Goal: Information Seeking & Learning: Learn about a topic

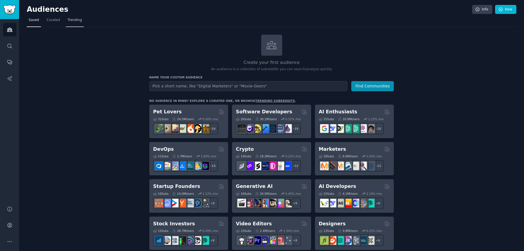
click at [74, 22] on span "Trending" at bounding box center [75, 20] width 14 height 5
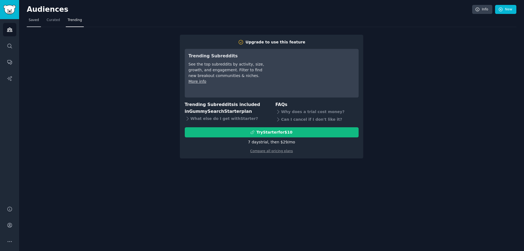
click at [38, 22] on link "Saved" at bounding box center [34, 21] width 14 height 11
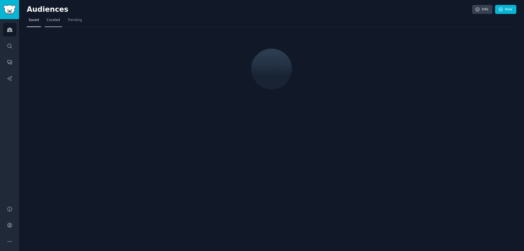
click at [54, 19] on span "Curated" at bounding box center [53, 20] width 13 height 5
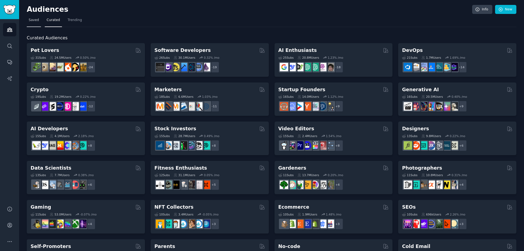
click at [32, 22] on span "Saved" at bounding box center [34, 20] width 10 height 5
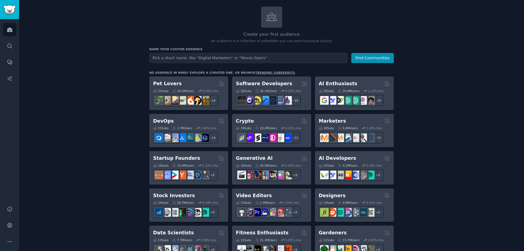
scroll to position [55, 0]
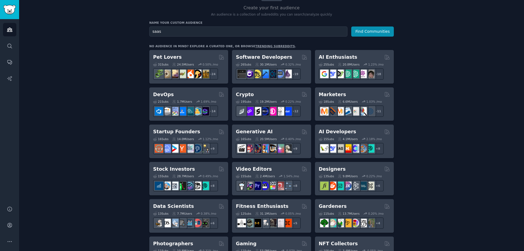
type input "saas"
click at [351, 26] on button "Find Communities" at bounding box center [372, 31] width 43 height 10
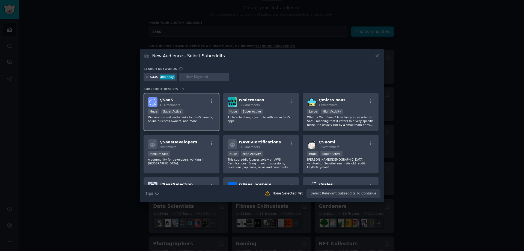
click at [183, 100] on div "r/ SaaS 413k members" at bounding box center [181, 102] width 67 height 10
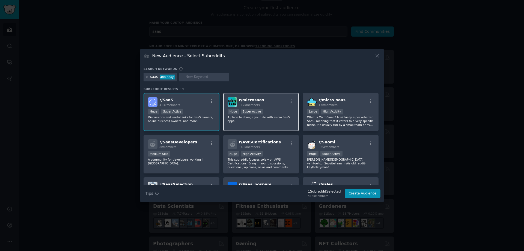
click at [277, 107] on div "r/ microsaas 117k members Huge Super Active A place to change your life with mi…" at bounding box center [261, 112] width 76 height 38
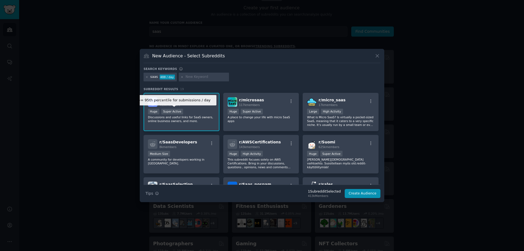
click at [180, 112] on div "Super Active" at bounding box center [172, 112] width 22 height 6
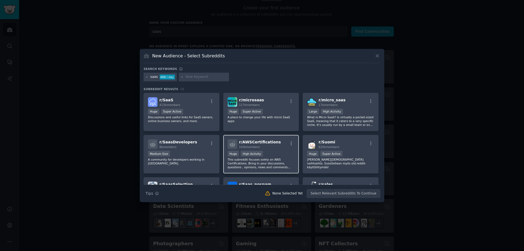
scroll to position [82, 0]
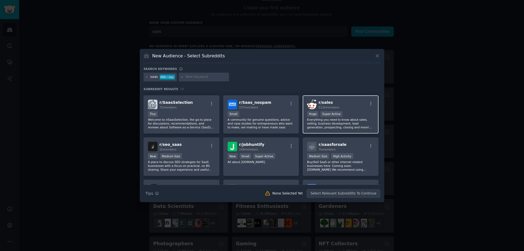
click at [340, 127] on p "Everything you need to know about sales, selling, business development, lead ge…" at bounding box center [340, 123] width 67 height 11
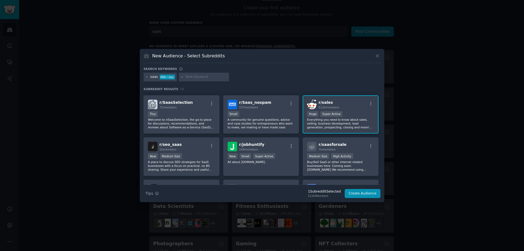
scroll to position [0, 0]
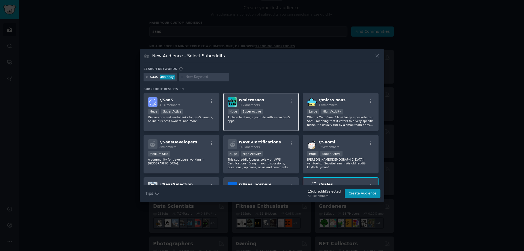
click at [267, 125] on div "r/ microsaas 117k members >= 95th percentile for submissions / day Huge Super A…" at bounding box center [261, 112] width 76 height 38
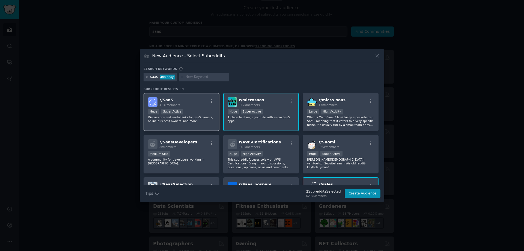
click at [181, 122] on p "Discussions and useful links for SaaS owners, online business owners, and more." at bounding box center [181, 119] width 67 height 8
click at [362, 195] on button "Create Audience" at bounding box center [362, 193] width 36 height 9
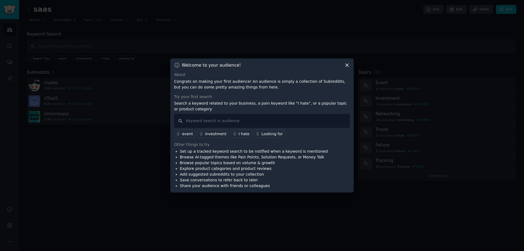
click at [381, 149] on div at bounding box center [262, 125] width 524 height 251
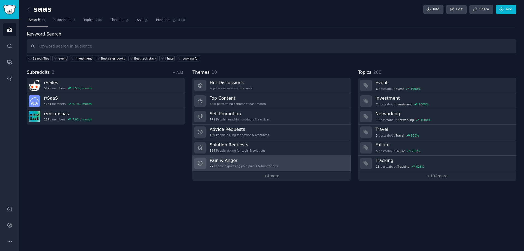
click at [283, 163] on link "Pain & Anger 77 People expressing pain points & frustrations" at bounding box center [271, 163] width 158 height 16
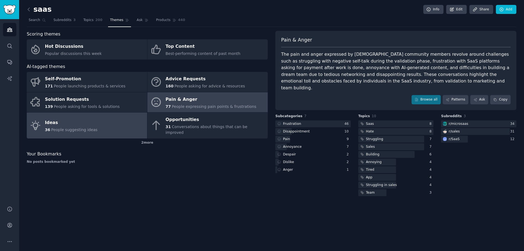
click at [115, 125] on link "Ideas 36 People suggesting ideas" at bounding box center [87, 125] width 120 height 26
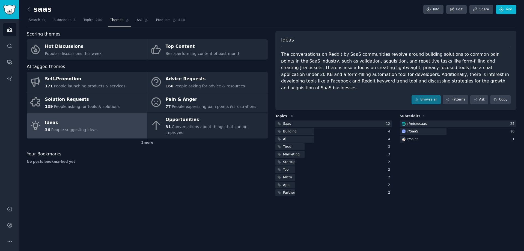
click at [28, 11] on icon at bounding box center [29, 10] width 6 height 6
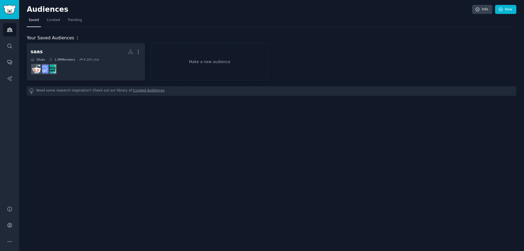
drag, startPoint x: 31, startPoint y: 18, endPoint x: 16, endPoint y: 14, distance: 15.5
click at [31, 18] on span "Saved" at bounding box center [34, 20] width 10 height 5
click at [12, 10] on img "Sidebar" at bounding box center [9, 10] width 13 height 10
click at [9, 28] on icon "Sidebar" at bounding box center [10, 30] width 6 height 6
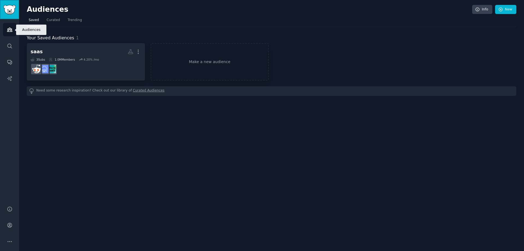
click at [10, 7] on img "Sidebar" at bounding box center [9, 10] width 13 height 10
click at [16, 25] on link "Audiences" at bounding box center [9, 29] width 13 height 13
click at [14, 26] on link "Audiences" at bounding box center [9, 29] width 13 height 13
click at [14, 11] on img "Sidebar" at bounding box center [9, 10] width 13 height 10
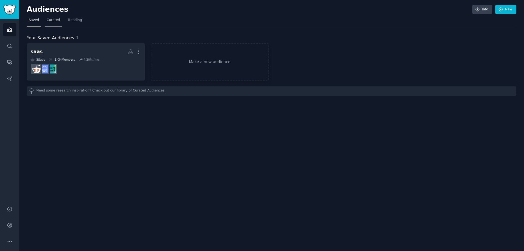
click at [50, 21] on span "Curated" at bounding box center [53, 20] width 13 height 5
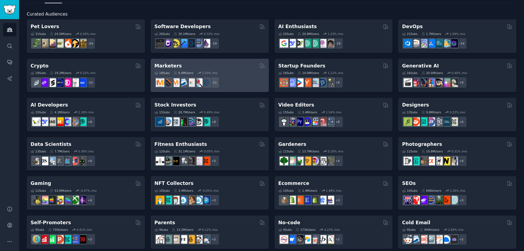
scroll to position [55, 0]
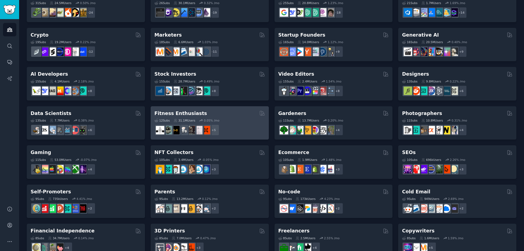
click at [225, 119] on div "12 Sub s 31.1M Users 0.05 % /mo" at bounding box center [209, 120] width 110 height 4
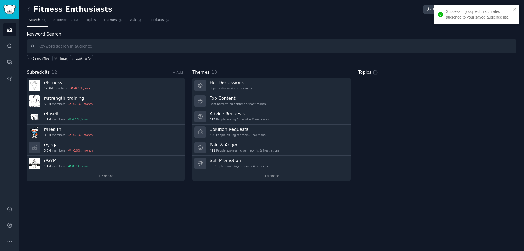
click at [33, 11] on link at bounding box center [30, 9] width 7 height 9
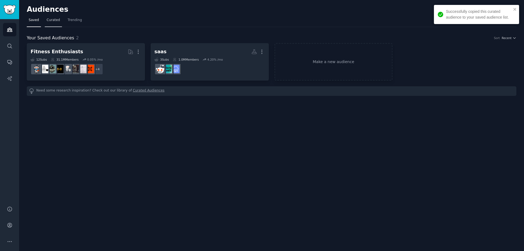
click at [51, 22] on span "Curated" at bounding box center [53, 20] width 13 height 5
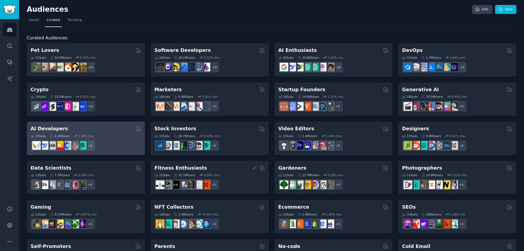
click at [99, 138] on div "15 Sub s 4.1M Users 2.18 % /mo + 8" at bounding box center [86, 141] width 110 height 19
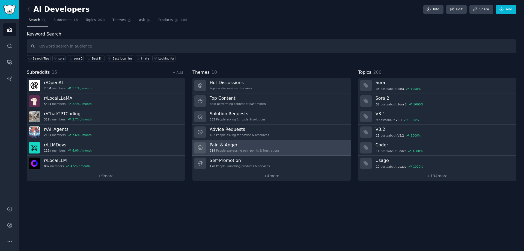
click at [276, 148] on link "Pain & Anger 219 People expressing pain points & frustrations" at bounding box center [271, 148] width 158 height 16
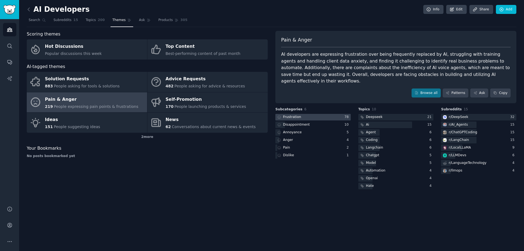
click at [304, 114] on div at bounding box center [312, 117] width 75 height 7
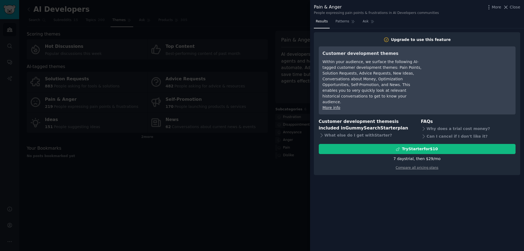
click at [277, 94] on div at bounding box center [262, 125] width 524 height 251
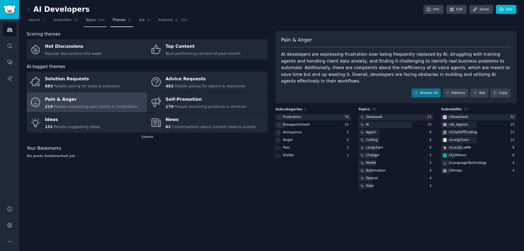
drag, startPoint x: 87, startPoint y: 18, endPoint x: 89, endPoint y: 25, distance: 7.3
click at [87, 18] on span "Topics" at bounding box center [91, 20] width 10 height 5
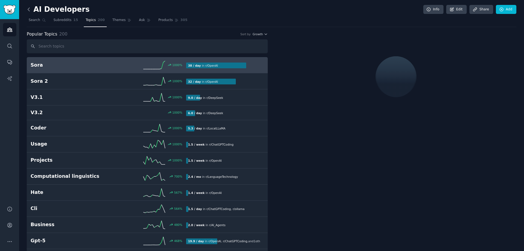
click at [31, 7] on icon at bounding box center [29, 10] width 6 height 6
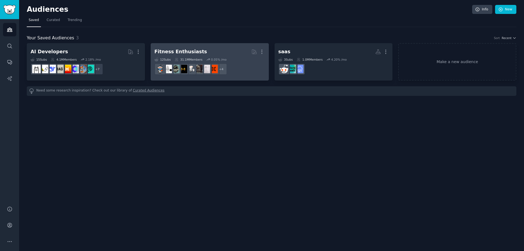
click at [203, 50] on h2 "Fitness Enthusiasts More" at bounding box center [209, 52] width 110 height 10
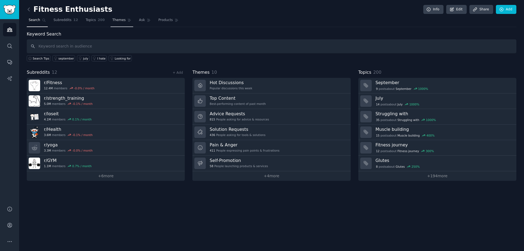
click at [112, 22] on span "Themes" at bounding box center [118, 20] width 13 height 5
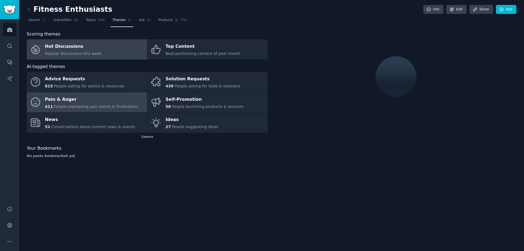
click at [81, 104] on span "People expressing pain points & frustrations" at bounding box center [96, 106] width 85 height 4
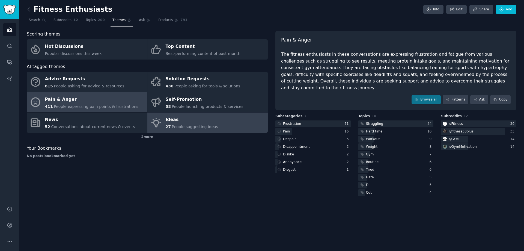
click at [167, 123] on div "Ideas" at bounding box center [192, 119] width 53 height 9
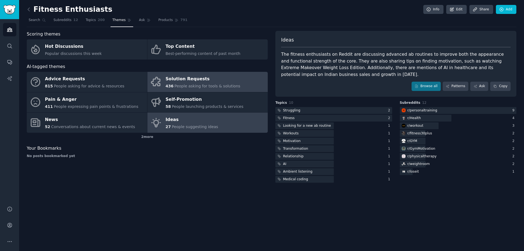
click at [241, 78] on link "Solution Requests 436 People asking for tools & solutions" at bounding box center [207, 82] width 120 height 20
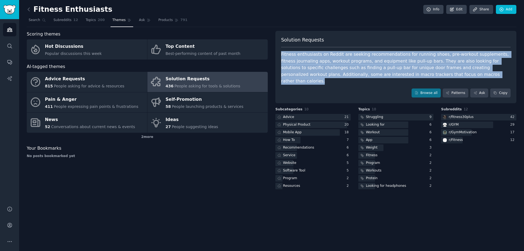
drag, startPoint x: 467, startPoint y: 75, endPoint x: 281, endPoint y: 49, distance: 187.2
click at [281, 49] on div "Solution Requests Fitness enthusiasts on Reddit are seeking recommendations for…" at bounding box center [395, 67] width 241 height 73
copy div "Fitness enthusiasts on Reddit are seeking recommendations for running shoes, pr…"
click at [32, 9] on link at bounding box center [30, 9] width 7 height 9
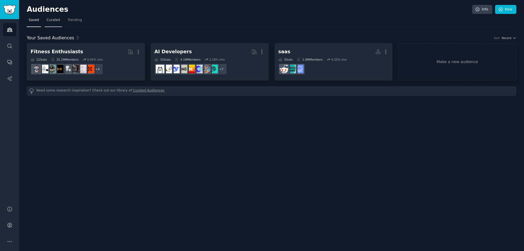
click at [57, 24] on link "Curated" at bounding box center [53, 21] width 17 height 11
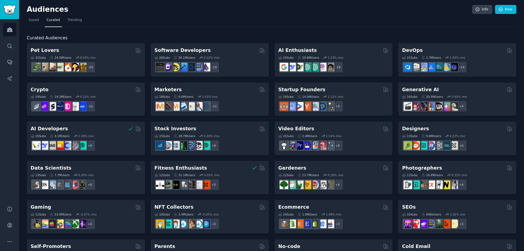
drag, startPoint x: 309, startPoint y: 0, endPoint x: 173, endPoint y: 33, distance: 140.3
click at [173, 33] on div "Curated Audiences Pet Lovers 31 Sub s 24.5M Users 0.50 % /mo r/DogBreeds101, r/…" at bounding box center [271, 228] width 489 height 402
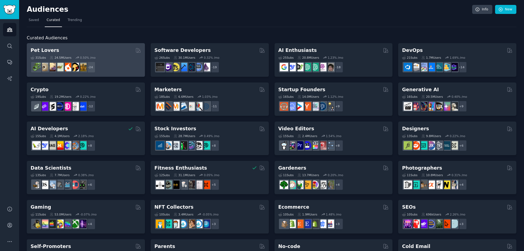
click at [100, 50] on div "Pet Lovers" at bounding box center [86, 50] width 110 height 7
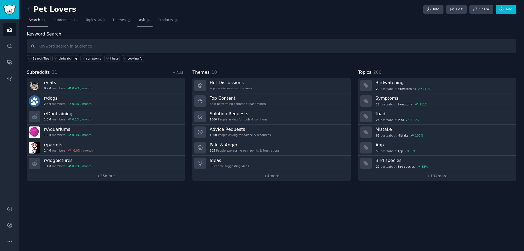
click at [139, 20] on span "Ask" at bounding box center [142, 20] width 6 height 5
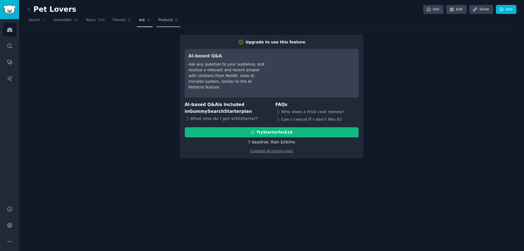
click at [157, 23] on link "Products" at bounding box center [168, 21] width 24 height 11
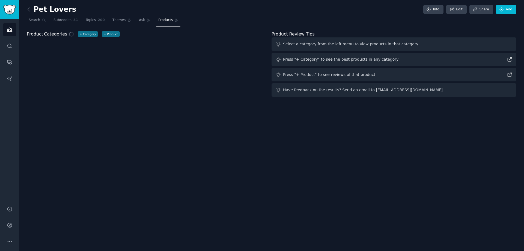
click at [103, 21] on nav "Search Subreddits 31 Topics 200 Themes Ask Products" at bounding box center [271, 21] width 489 height 11
click at [125, 21] on link "Themes" at bounding box center [121, 21] width 23 height 11
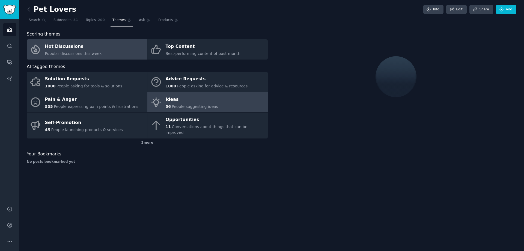
click at [179, 101] on div "Ideas" at bounding box center [192, 99] width 53 height 9
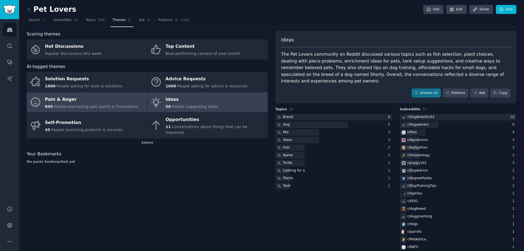
click at [92, 104] on span "People expressing pain points & frustrations" at bounding box center [96, 106] width 85 height 4
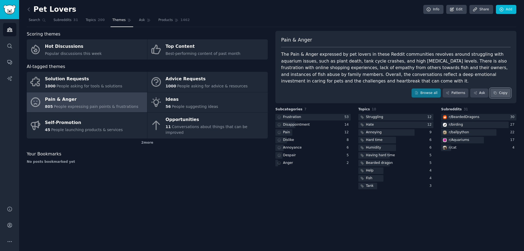
click at [499, 92] on button "Copy" at bounding box center [500, 92] width 20 height 9
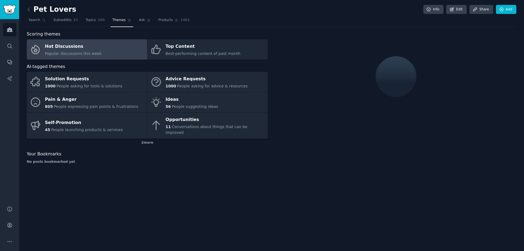
click at [32, 9] on link at bounding box center [30, 9] width 7 height 9
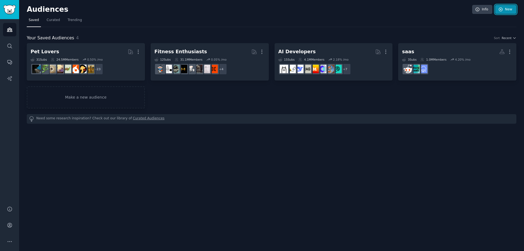
click at [501, 12] on link "New" at bounding box center [505, 9] width 21 height 9
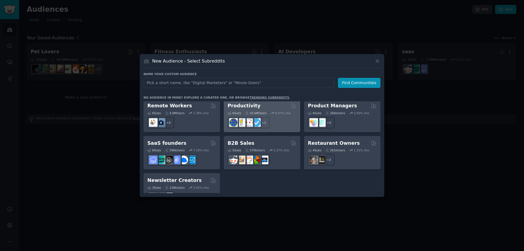
scroll to position [426, 0]
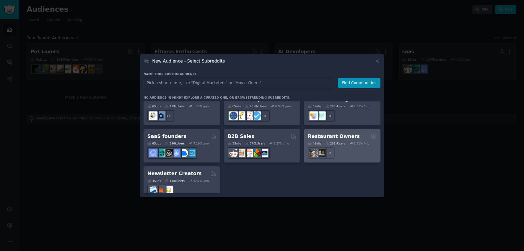
click at [336, 133] on h2 "Restaurant Owners" at bounding box center [334, 136] width 52 height 7
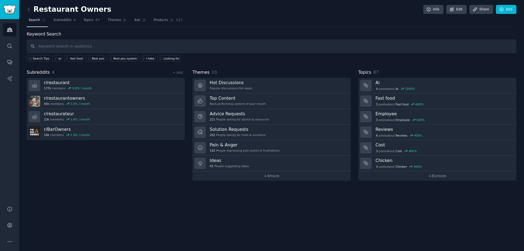
click at [98, 18] on nav "Search Subreddits 4 Topics 87 Themes Ask Products 117" at bounding box center [271, 21] width 489 height 11
click at [121, 22] on link "Themes" at bounding box center [117, 21] width 23 height 11
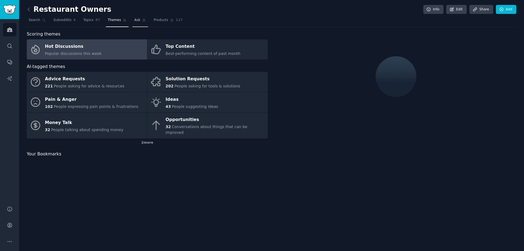
click at [134, 20] on span "Ask" at bounding box center [137, 20] width 6 height 5
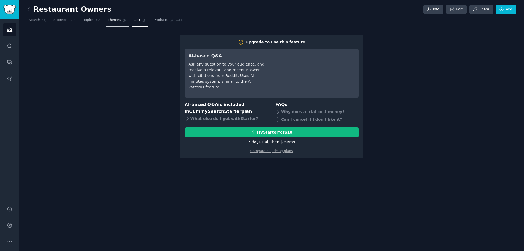
click at [123, 19] on icon at bounding box center [125, 20] width 4 height 4
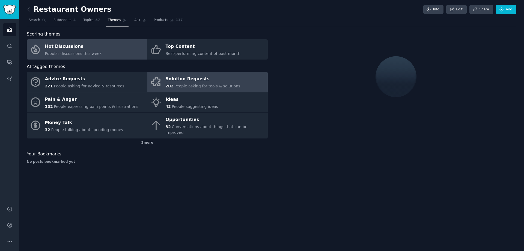
click at [190, 83] on div "Solution Requests" at bounding box center [203, 79] width 75 height 9
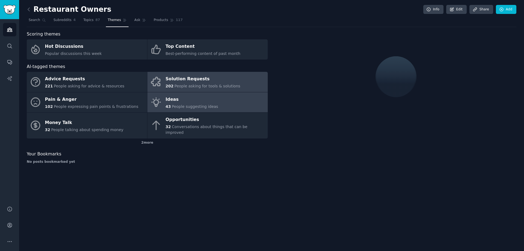
click at [177, 106] on span "People suggesting ideas" at bounding box center [195, 106] width 46 height 4
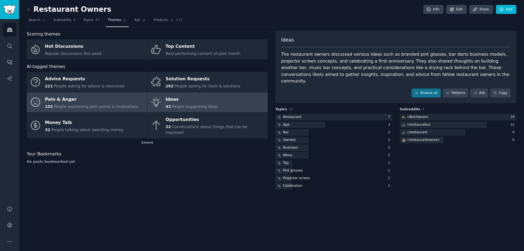
click at [98, 97] on div "Pain & Anger" at bounding box center [91, 99] width 93 height 9
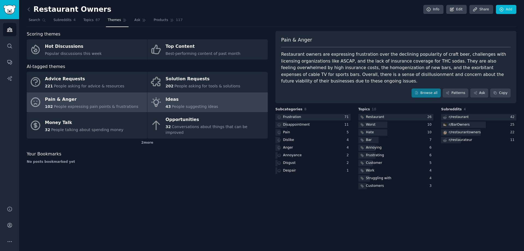
click at [232, 110] on link "Ideas 43 People suggesting ideas" at bounding box center [207, 102] width 120 height 20
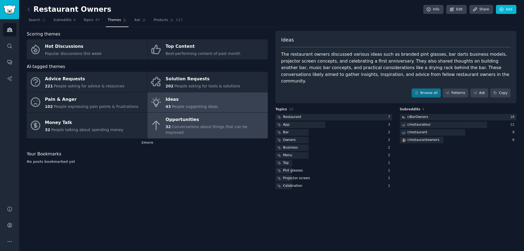
click at [238, 127] on span "Conversations about things that can be improved" at bounding box center [207, 129] width 82 height 10
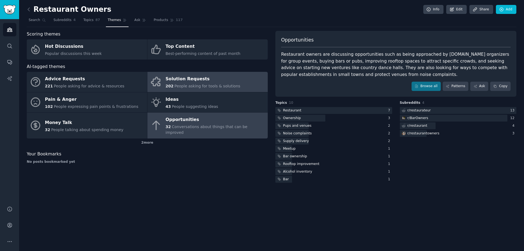
click at [236, 88] on link "Solution Requests 202 People asking for tools & solutions" at bounding box center [207, 82] width 120 height 20
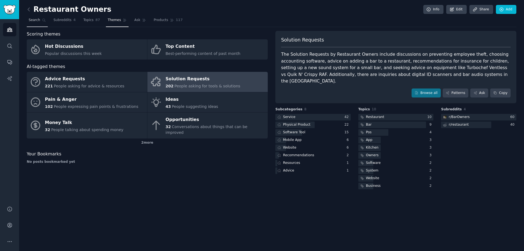
click at [36, 21] on span "Search" at bounding box center [34, 20] width 11 height 5
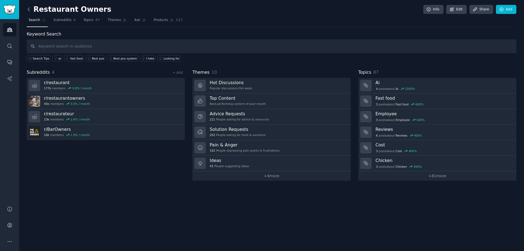
click at [31, 9] on icon at bounding box center [29, 10] width 6 height 6
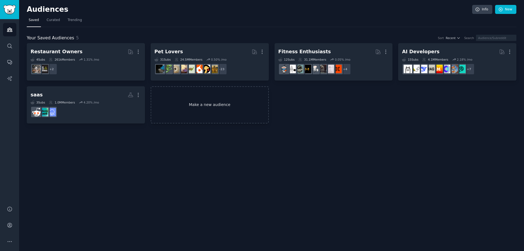
click at [205, 111] on link "Make a new audience" at bounding box center [210, 104] width 118 height 37
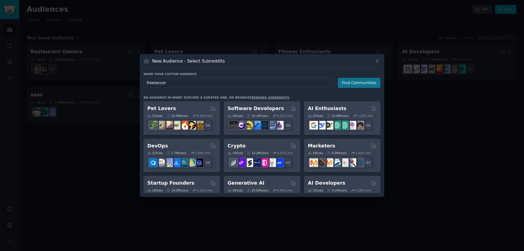
type input "freelancer"
click at [352, 81] on button "Find Communities" at bounding box center [359, 83] width 43 height 10
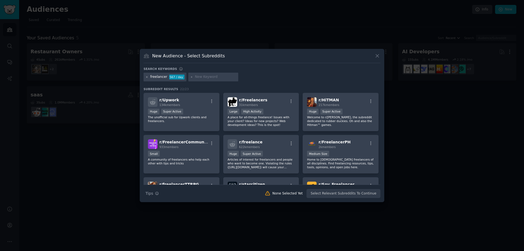
click at [147, 77] on icon at bounding box center [146, 76] width 1 height 1
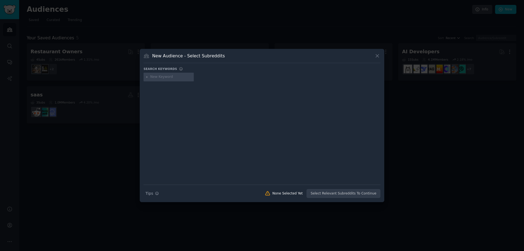
click at [182, 79] on input "text" at bounding box center [170, 76] width 41 height 5
type input "[DEMOGRAPHIC_DATA]"
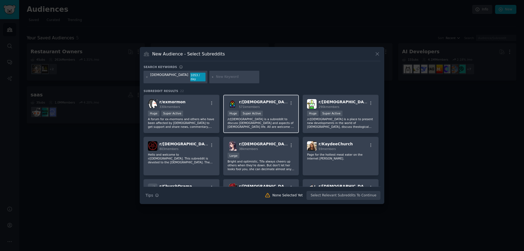
click at [261, 100] on span "r/ [DEMOGRAPHIC_DATA]" at bounding box center [265, 102] width 52 height 4
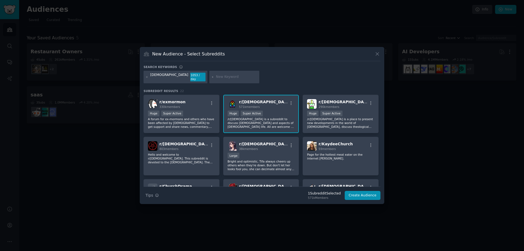
click at [261, 100] on span "r/ [DEMOGRAPHIC_DATA]" at bounding box center [265, 102] width 52 height 4
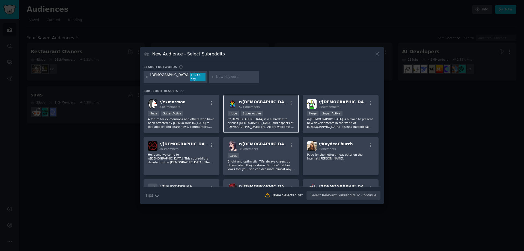
click at [251, 107] on div "r/ [DEMOGRAPHIC_DATA] 571k members 100,000 - 1,000,000 members Huge Super Activ…" at bounding box center [261, 114] width 76 height 38
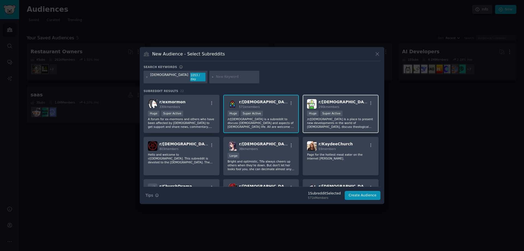
click at [317, 100] on div "r/ [DEMOGRAPHIC_DATA] 290k members" at bounding box center [340, 104] width 67 height 10
click at [323, 102] on span "r/ [DEMOGRAPHIC_DATA]" at bounding box center [344, 102] width 52 height 4
click at [347, 112] on div ">= 95th percentile for submissions / day Huge Super Active" at bounding box center [340, 113] width 67 height 7
click at [344, 104] on div "r/ [DEMOGRAPHIC_DATA] 290k members" at bounding box center [340, 104] width 67 height 10
click at [363, 191] on button "Create Audience" at bounding box center [362, 195] width 36 height 9
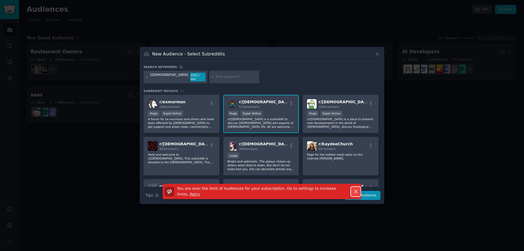
click at [353, 193] on icon "button" at bounding box center [356, 191] width 6 height 6
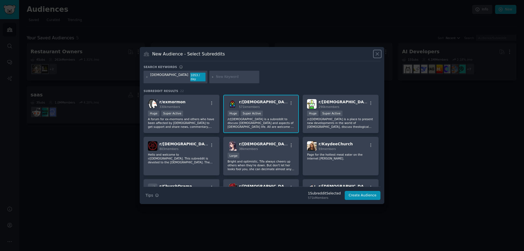
click at [377, 53] on icon at bounding box center [377, 54] width 6 height 6
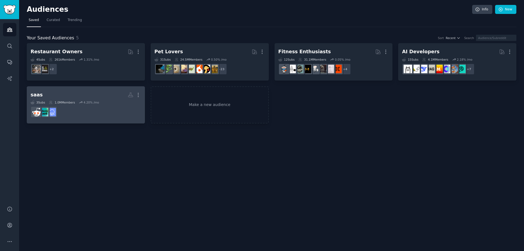
click at [55, 106] on dd at bounding box center [86, 111] width 110 height 15
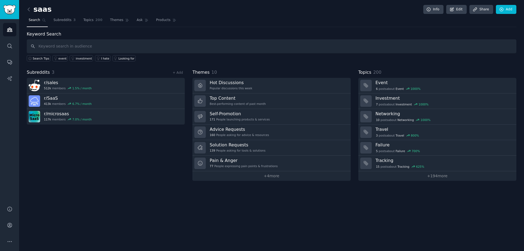
click at [24, 5] on div "saas Info Edit Share Add Search Subreddits 3 Topics 200 Themes Ask Products Key…" at bounding box center [271, 125] width 505 height 251
click at [27, 7] on icon at bounding box center [29, 10] width 6 height 6
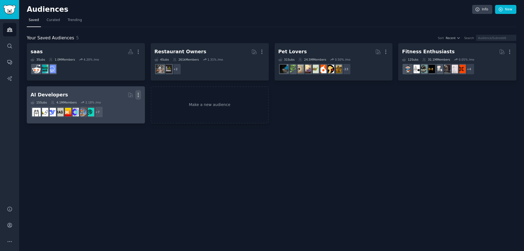
click at [139, 96] on icon "button" at bounding box center [138, 95] width 6 height 6
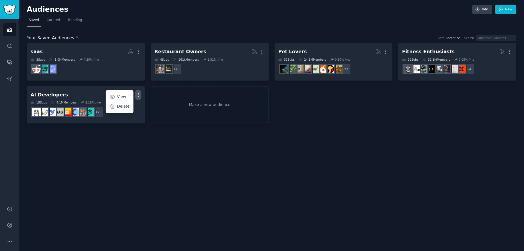
click at [188, 141] on div "Audiences Info New Saved Curated Trending Your Saved Audiences 5 Sort Recent Se…" at bounding box center [271, 125] width 505 height 251
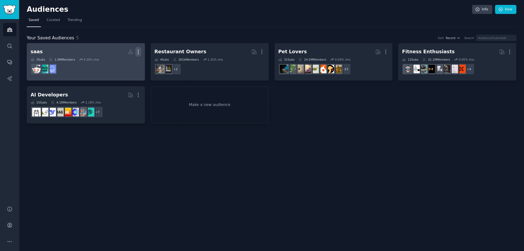
click at [136, 49] on icon "button" at bounding box center [138, 52] width 6 height 6
click at [121, 65] on p "Delete" at bounding box center [123, 63] width 13 height 6
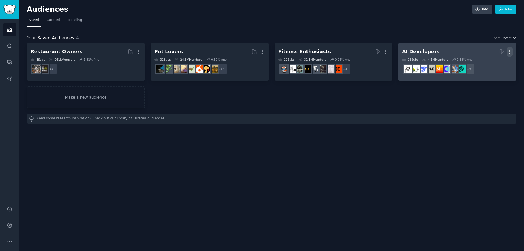
click at [511, 49] on icon "button" at bounding box center [510, 52] width 6 height 6
click at [492, 65] on p "Delete" at bounding box center [494, 63] width 13 height 6
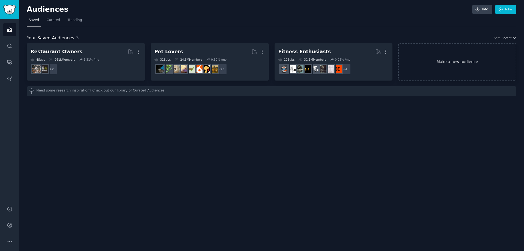
click at [451, 65] on link "Make a new audience" at bounding box center [457, 61] width 118 height 37
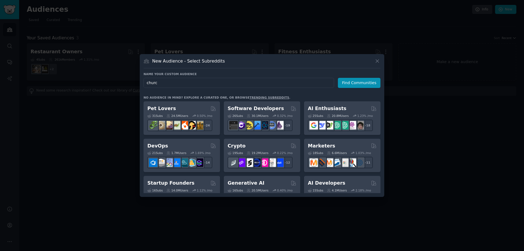
type input "[DEMOGRAPHIC_DATA]"
click button "Find Communities" at bounding box center [359, 83] width 43 height 10
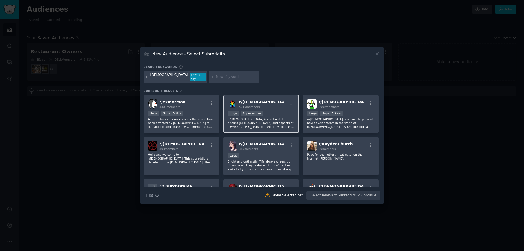
click at [259, 105] on div "571k members" at bounding box center [263, 107] width 49 height 4
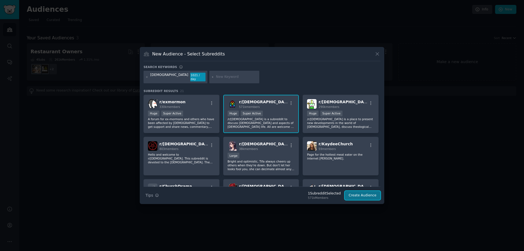
click at [354, 193] on button "Create Audience" at bounding box center [362, 195] width 36 height 9
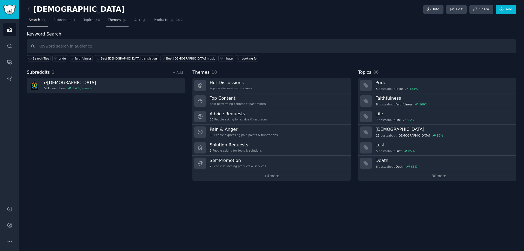
click at [108, 19] on span "Themes" at bounding box center [114, 20] width 13 height 5
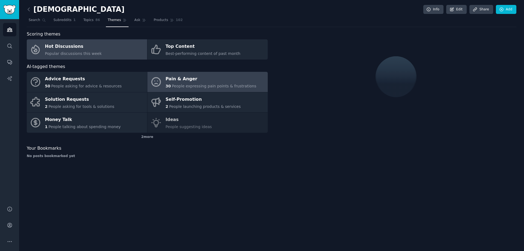
click at [186, 91] on link "Pain & Anger 30 People expressing pain points & frustrations" at bounding box center [207, 82] width 120 height 20
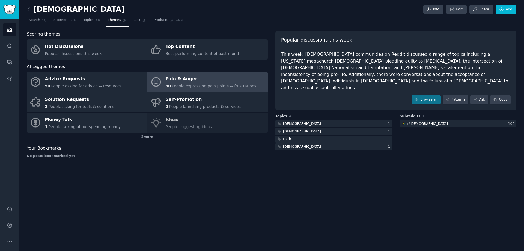
click at [177, 128] on div "Advice Requests 50 People asking for advice & resources Pain & Anger 30 People …" at bounding box center [147, 102] width 241 height 61
click at [179, 124] on div "Advice Requests 50 People asking for advice & resources Pain & Anger 30 People …" at bounding box center [147, 102] width 241 height 61
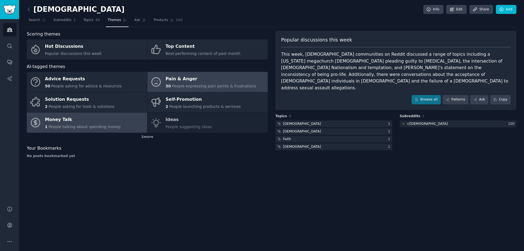
click at [102, 128] on span "People talking about spending money" at bounding box center [85, 126] width 72 height 4
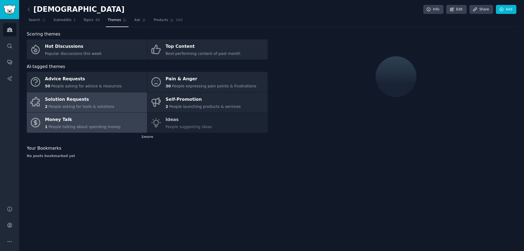
click at [100, 102] on div "Solution Requests" at bounding box center [79, 99] width 69 height 9
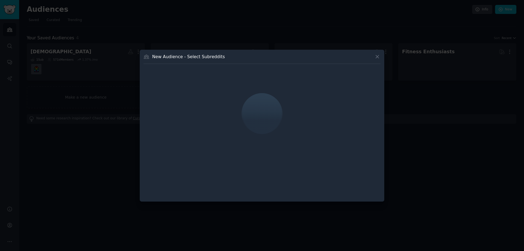
click at [109, 76] on div at bounding box center [262, 125] width 524 height 251
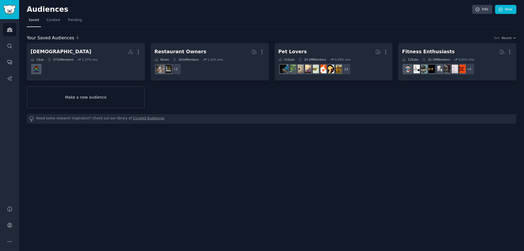
click at [91, 107] on link "Make a new audience" at bounding box center [86, 97] width 118 height 22
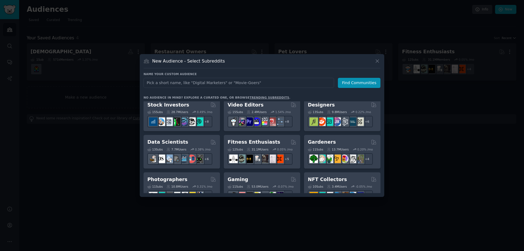
scroll to position [109, 0]
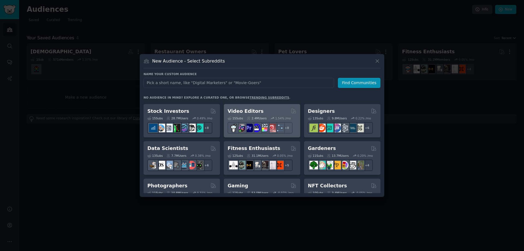
click at [260, 118] on div "2.4M Users" at bounding box center [257, 118] width 20 height 4
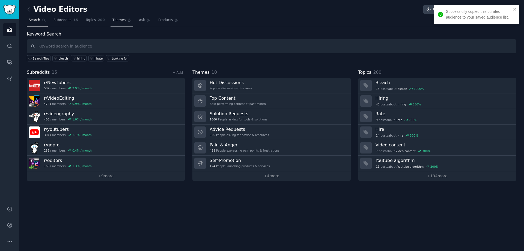
click at [117, 22] on span "Themes" at bounding box center [118, 20] width 13 height 5
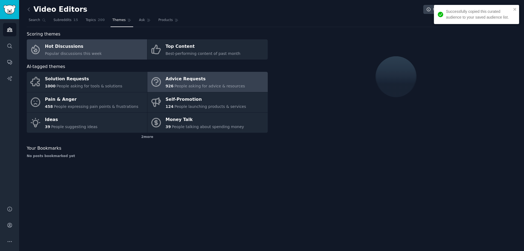
click at [177, 84] on span "People asking for advice & resources" at bounding box center [209, 86] width 70 height 4
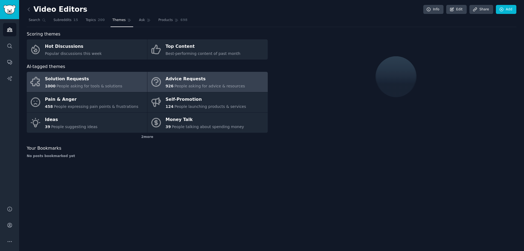
click at [75, 91] on link "Solution Requests 1000 People asking for tools & solutions" at bounding box center [87, 82] width 120 height 20
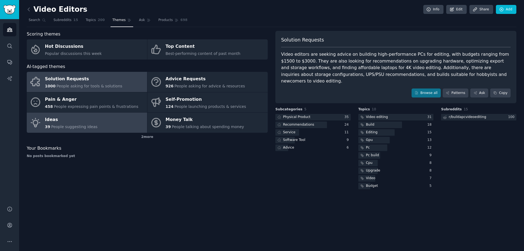
click at [97, 122] on link "Ideas 39 People suggesting ideas" at bounding box center [87, 122] width 120 height 20
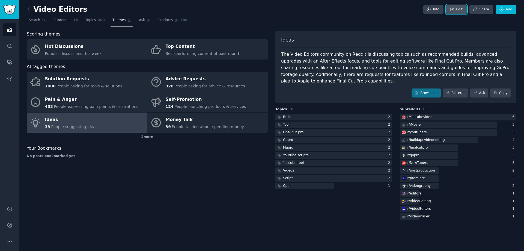
click at [456, 12] on link "Edit" at bounding box center [456, 9] width 20 height 9
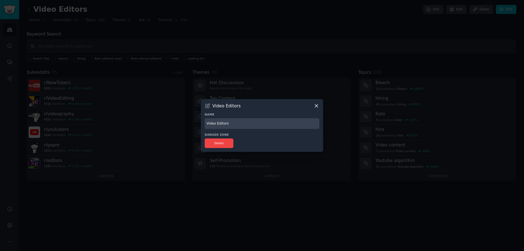
click at [335, 73] on div at bounding box center [262, 125] width 524 height 251
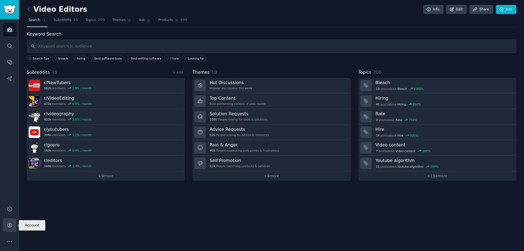
click at [11, 229] on link "Account" at bounding box center [9, 224] width 13 height 13
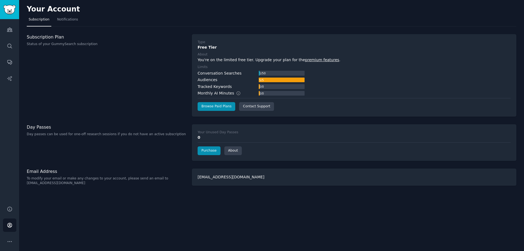
click at [64, 27] on div "Your Account Subscription Notifications Subscription Plan Status of your GummyS…" at bounding box center [271, 125] width 505 height 251
click at [64, 26] on div "Your Account Subscription Notifications Subscription Plan Status of your GummyS…" at bounding box center [271, 125] width 505 height 251
click at [65, 21] on span "Notifications" at bounding box center [67, 19] width 21 height 5
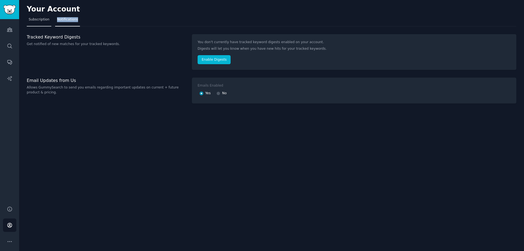
click at [39, 21] on span "Subscription" at bounding box center [39, 19] width 21 height 5
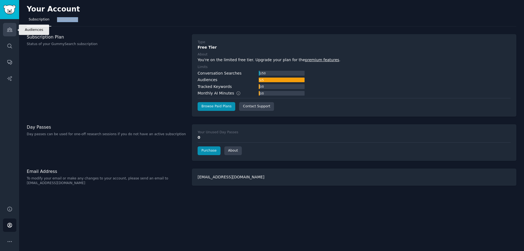
click at [12, 32] on icon "Sidebar" at bounding box center [10, 30] width 6 height 6
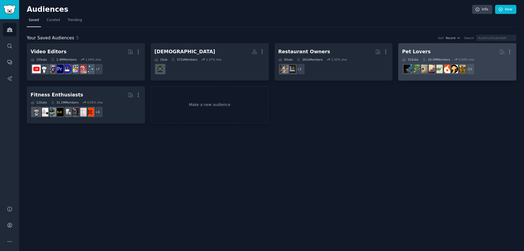
click at [435, 49] on h2 "Pet Lovers More" at bounding box center [457, 52] width 110 height 10
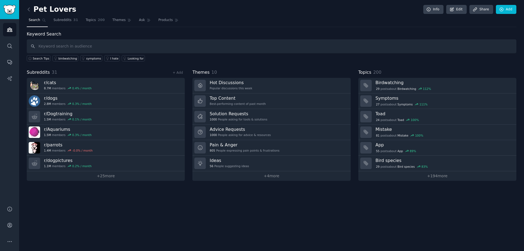
click at [101, 25] on nav "Search Subreddits 31 Topics 200 Themes Ask Products" at bounding box center [271, 21] width 489 height 11
click at [112, 21] on span "Themes" at bounding box center [118, 20] width 13 height 5
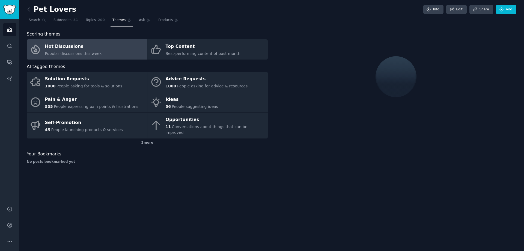
click at [129, 21] on nav "Search Subreddits 31 Topics 200 Themes Ask Products" at bounding box center [271, 21] width 489 height 11
click at [139, 18] on span "Ask" at bounding box center [142, 20] width 6 height 5
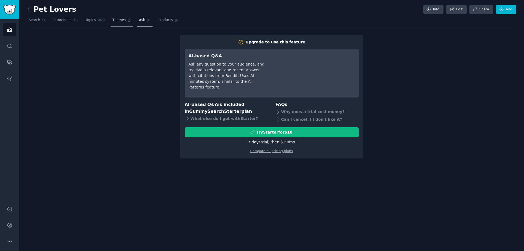
click at [120, 26] on link "Themes" at bounding box center [121, 21] width 23 height 11
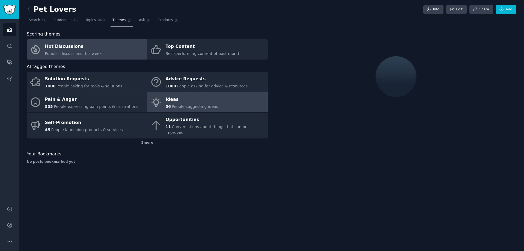
click at [204, 102] on div "Ideas" at bounding box center [192, 99] width 53 height 9
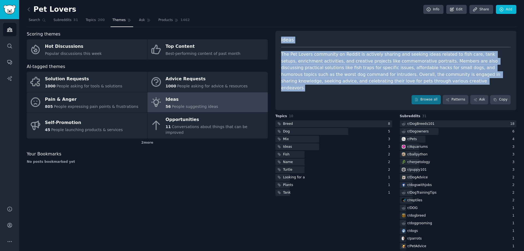
drag, startPoint x: 278, startPoint y: 36, endPoint x: 415, endPoint y: 82, distance: 144.6
click at [415, 82] on div "Ideas The Pet Lovers community on Reddit is actively sharing and seeking ideas …" at bounding box center [395, 70] width 241 height 79
copy div "Ideas The Pet Lovers community on Reddit is actively sharing and seeking ideas …"
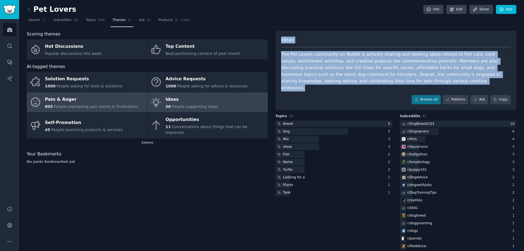
click at [111, 94] on link "Pain & Anger 805 People expressing pain points & frustrations" at bounding box center [87, 102] width 120 height 20
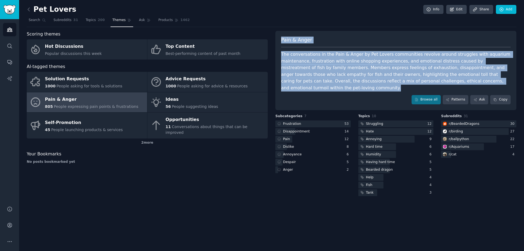
drag, startPoint x: 279, startPoint y: 36, endPoint x: 324, endPoint y: 94, distance: 73.1
click at [324, 94] on div "Pain & [PERSON_NAME] The conversations in the Pain & Anger by Pet Lovers commun…" at bounding box center [395, 70] width 241 height 79
copy div "Pain & [PERSON_NAME] The conversations in the Pain & Anger by Pet Lovers commun…"
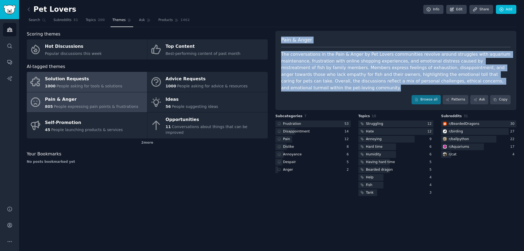
click at [96, 89] on link "Solution Requests 1000 People asking for tools & solutions" at bounding box center [87, 82] width 120 height 20
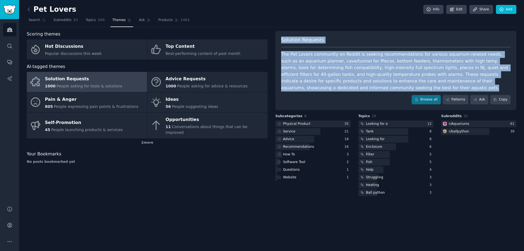
drag, startPoint x: 279, startPoint y: 38, endPoint x: 391, endPoint y: 92, distance: 124.0
click at [391, 92] on div "Solution Requests The Pet Lovers community on Reddit is seeking recommendations…" at bounding box center [395, 70] width 241 height 79
copy div "Solution Requests The Pet Lovers community on Reddit is seeking recommendations…"
